Goal: Register for event/course

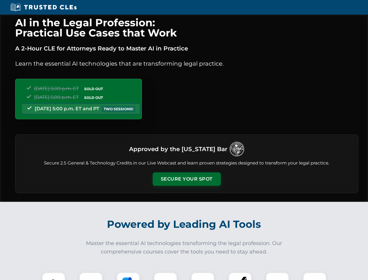
click at [187, 179] on button "Secure Your Spot" at bounding box center [187, 178] width 68 height 13
click at [54, 276] on img at bounding box center [53, 284] width 17 height 17
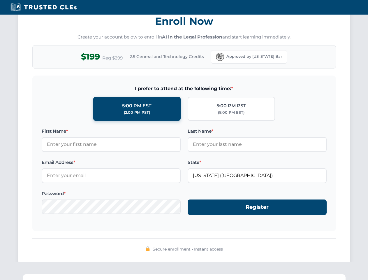
scroll to position [572, 0]
